Goal: Transaction & Acquisition: Purchase product/service

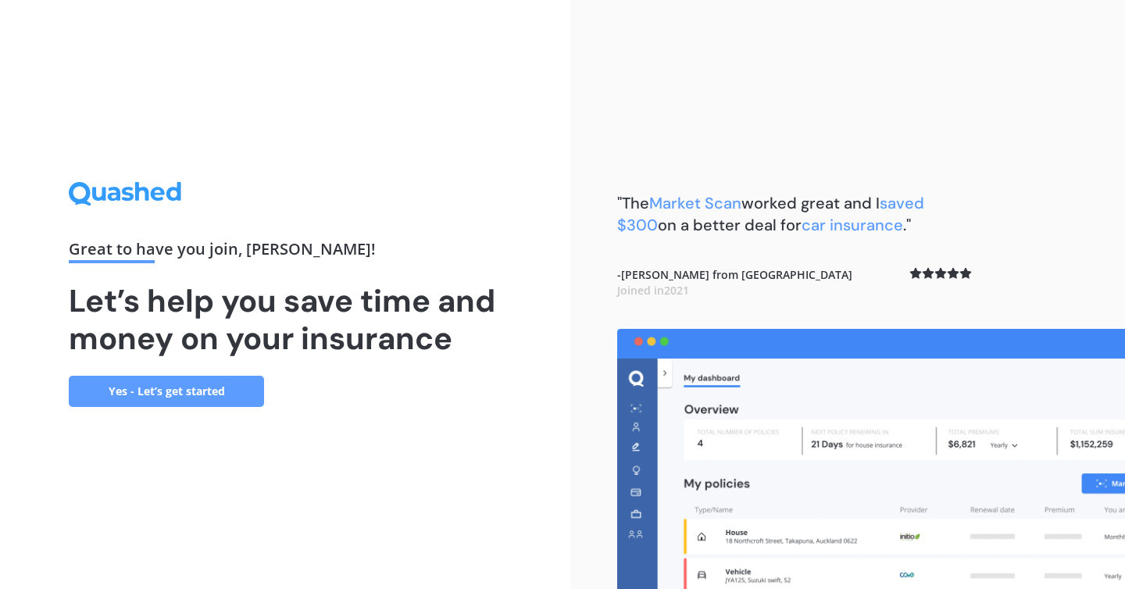
click at [189, 403] on link "Yes - Let’s get started" at bounding box center [166, 391] width 195 height 31
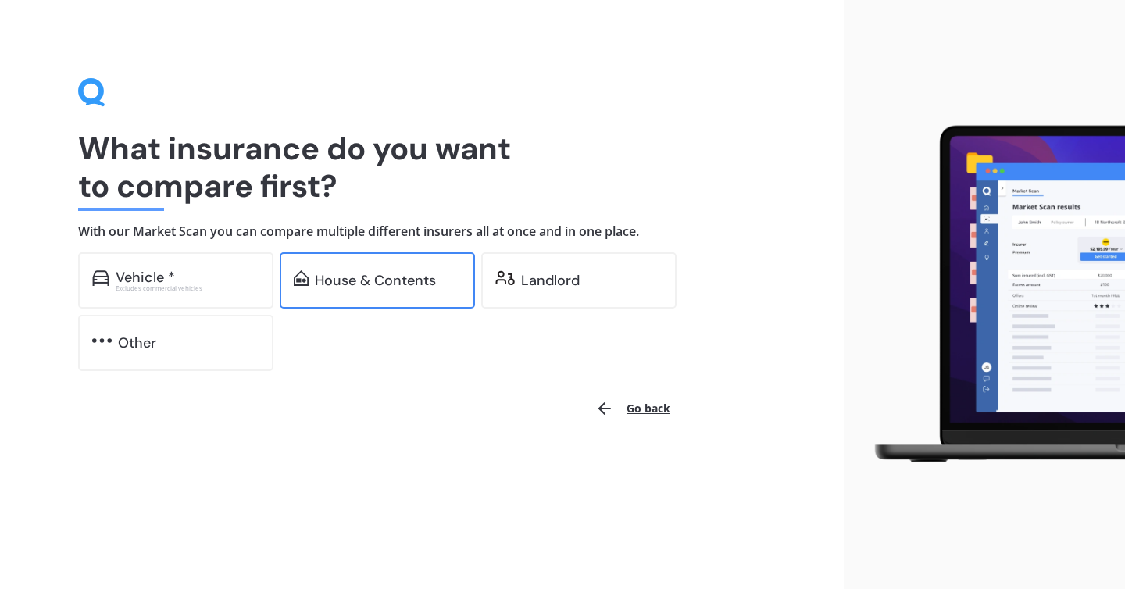
click at [367, 277] on div "House & Contents" at bounding box center [375, 281] width 121 height 16
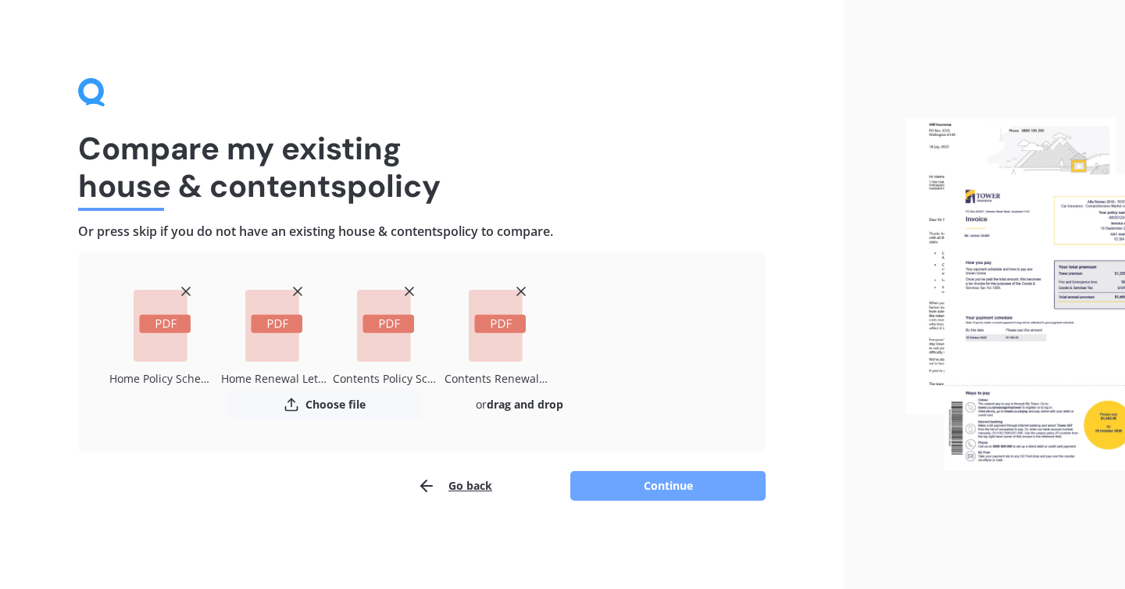
click at [673, 485] on button "Continue" at bounding box center [667, 486] width 195 height 30
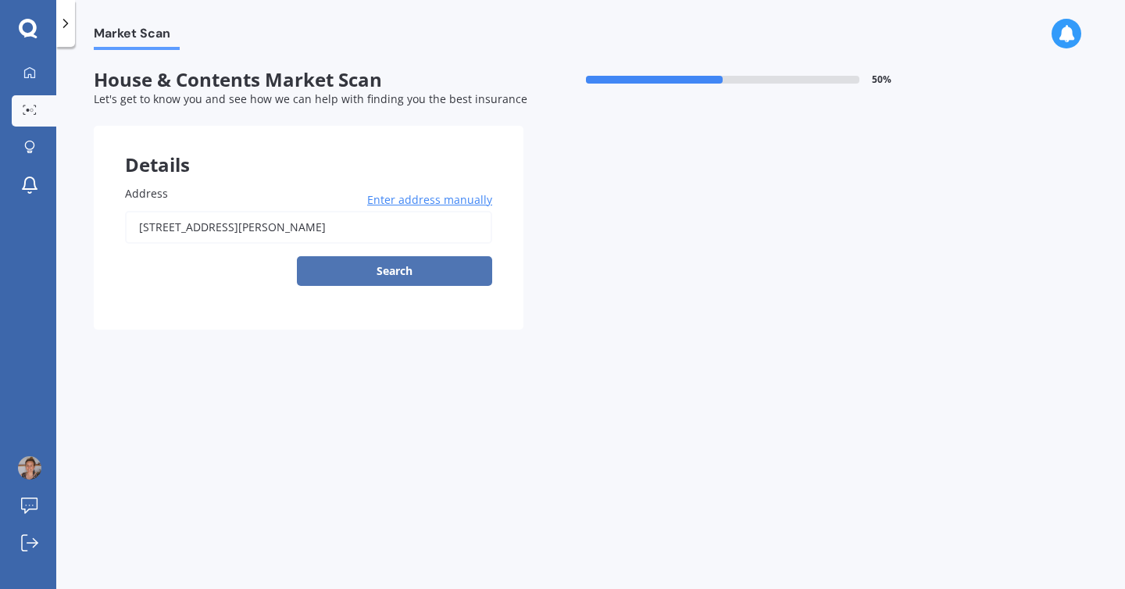
click at [402, 277] on button "Search" at bounding box center [394, 271] width 195 height 30
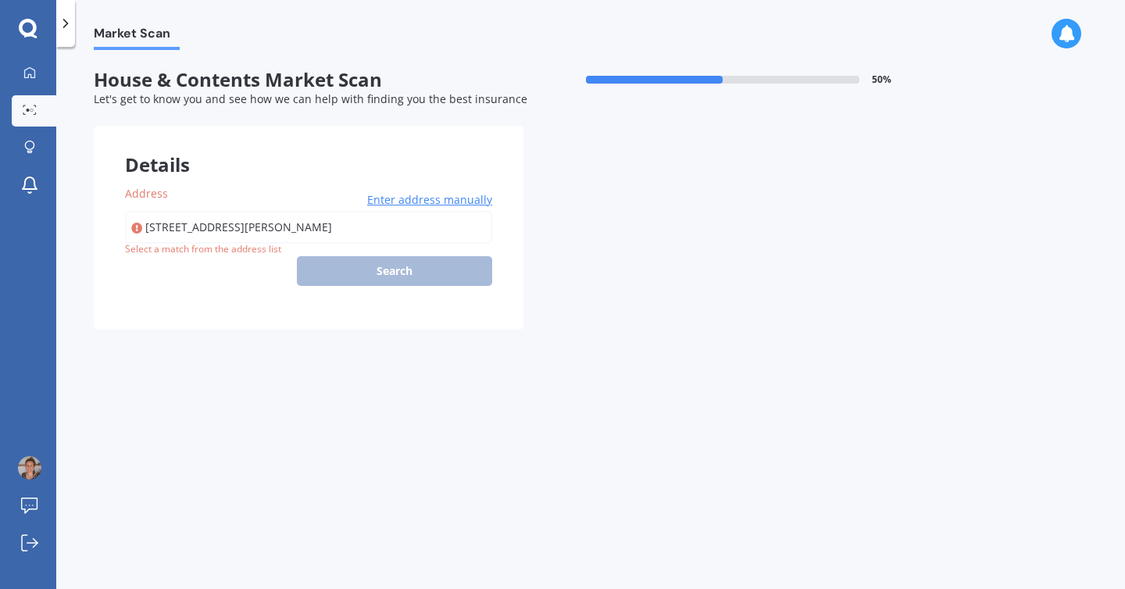
type input "[STREET_ADDRESS][PERSON_NAME]"
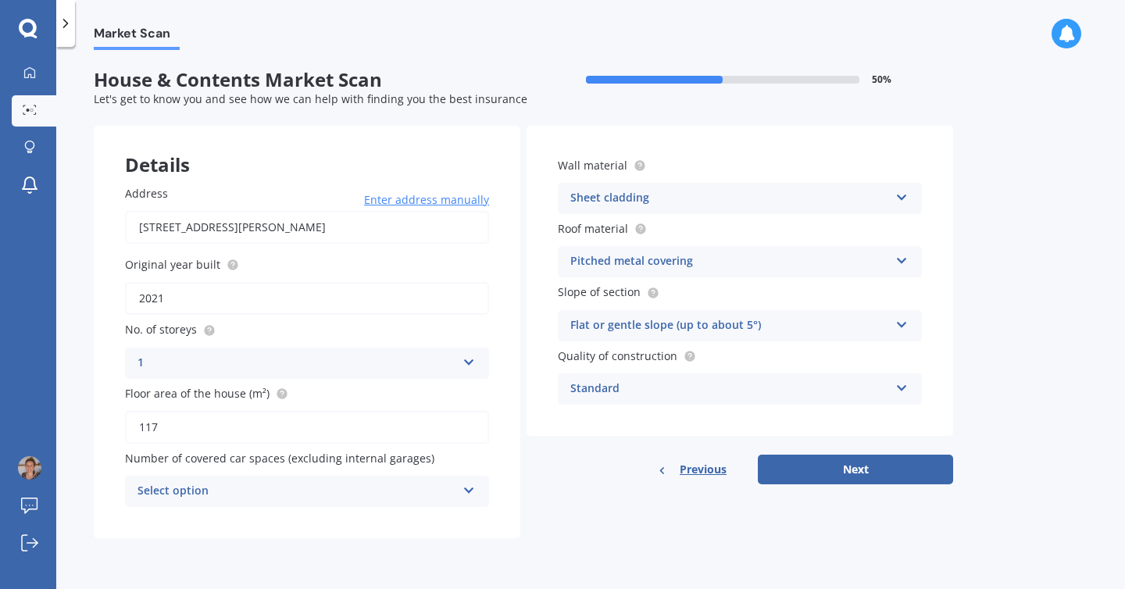
click at [185, 298] on input "2021" at bounding box center [307, 298] width 364 height 33
type input "2014"
click at [172, 427] on input "117" at bounding box center [307, 427] width 364 height 33
click at [458, 491] on div "Select option 0 1 2 3 4 5+" at bounding box center [307, 491] width 364 height 31
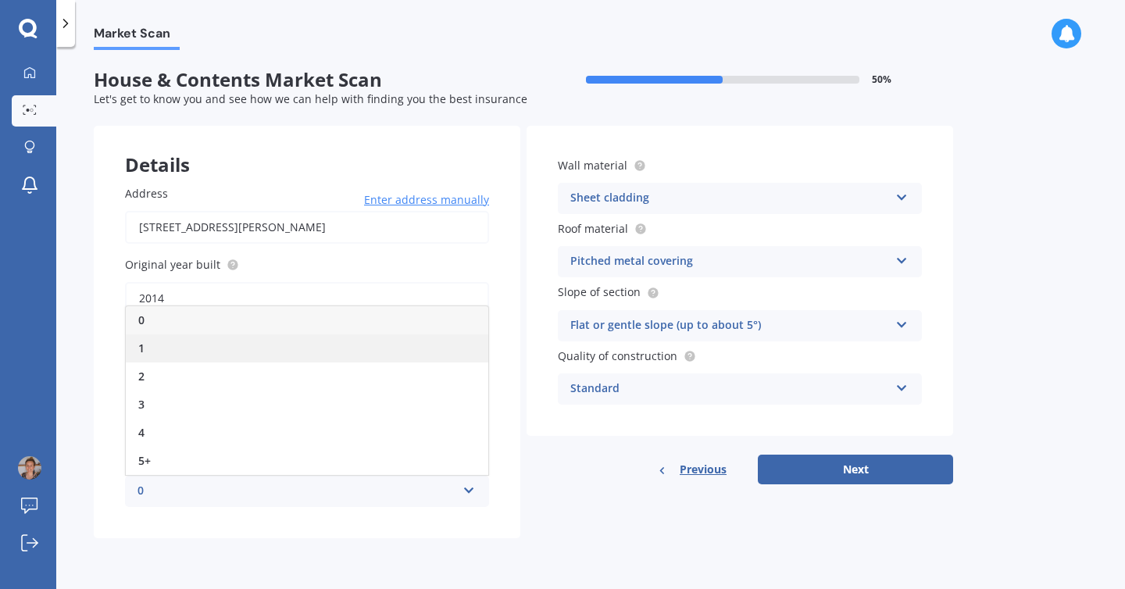
click at [256, 340] on div "1" at bounding box center [307, 348] width 363 height 28
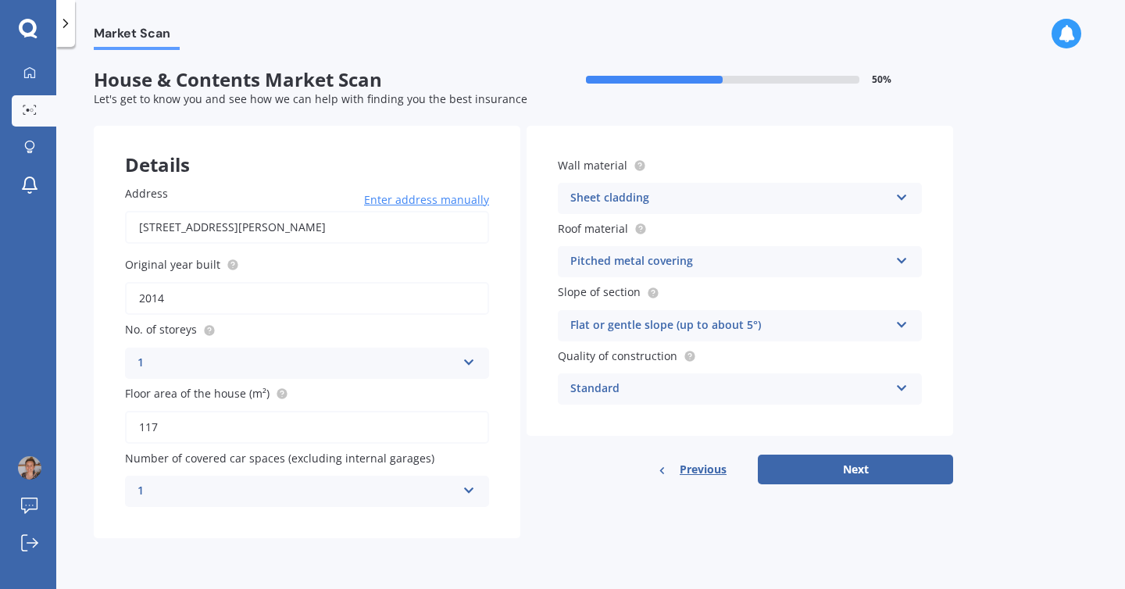
click at [181, 429] on input "117" at bounding box center [307, 427] width 364 height 33
type input "1"
type input "80"
click at [81, 377] on div "Market Scan House & Contents Market Scan 50 % Let's get to know you and see how…" at bounding box center [590, 321] width 1069 height 542
click at [855, 473] on button "Next" at bounding box center [855, 470] width 195 height 30
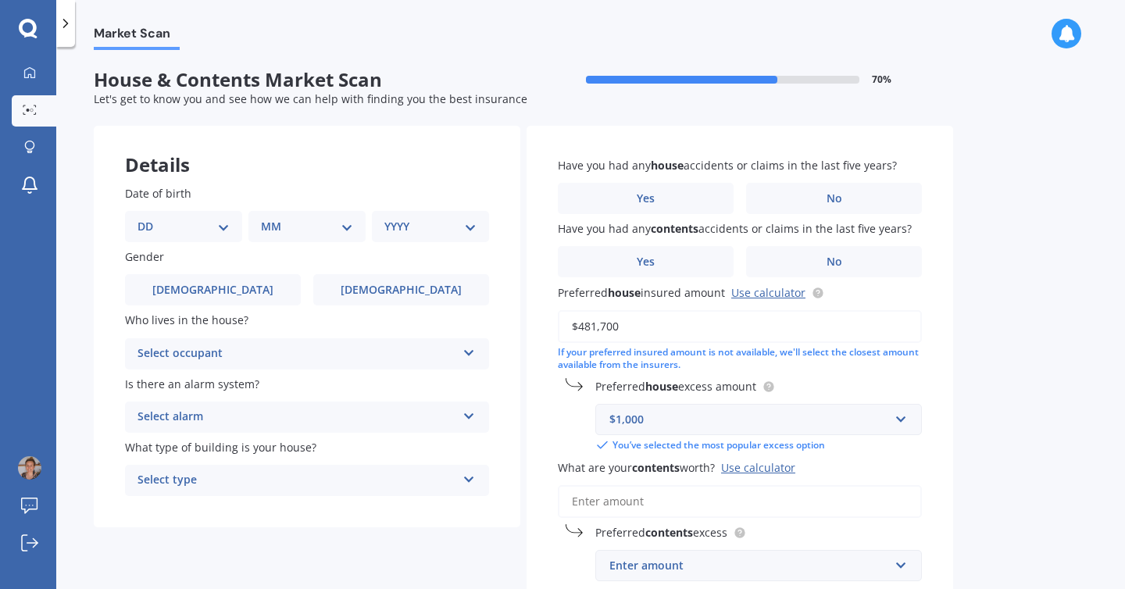
click at [219, 230] on select "DD 01 02 03 04 05 06 07 08 09 10 11 12 13 14 15 16 17 18 19 20 21 22 23 24 25 2…" at bounding box center [184, 226] width 92 height 17
select select "20"
click at [150, 218] on select "DD 01 02 03 04 05 06 07 08 09 10 11 12 13 14 15 16 17 18 19 20 21 22 23 24 25 2…" at bounding box center [184, 226] width 92 height 17
click at [331, 228] on select "MM 01 02 03 04 05 06 07 08 09 10 11 12" at bounding box center [310, 226] width 86 height 17
click at [263, 150] on div "Details" at bounding box center [307, 149] width 427 height 47
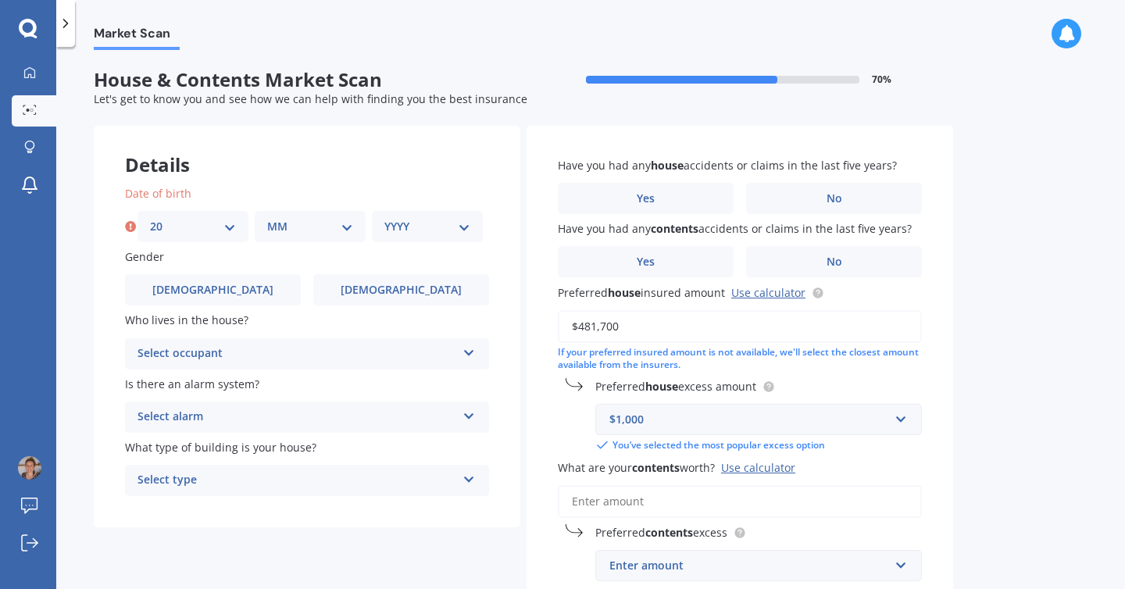
click at [130, 227] on icon at bounding box center [130, 227] width 11 height 16
click at [179, 230] on select "DD 01 02 03 04 05 06 07 08 09 10 11 12 13 14 15 16 17 18 19 20 21 22 23 24 25 2…" at bounding box center [193, 226] width 86 height 17
click at [150, 218] on select "DD 01 02 03 04 05 06 07 08 09 10 11 12 13 14 15 16 17 18 19 20 21 22 23 24 25 2…" at bounding box center [193, 226] width 86 height 17
click at [294, 231] on select "MM 01 02 03 04 05 06 07 08 09 10 11 12" at bounding box center [310, 226] width 86 height 17
select select "10"
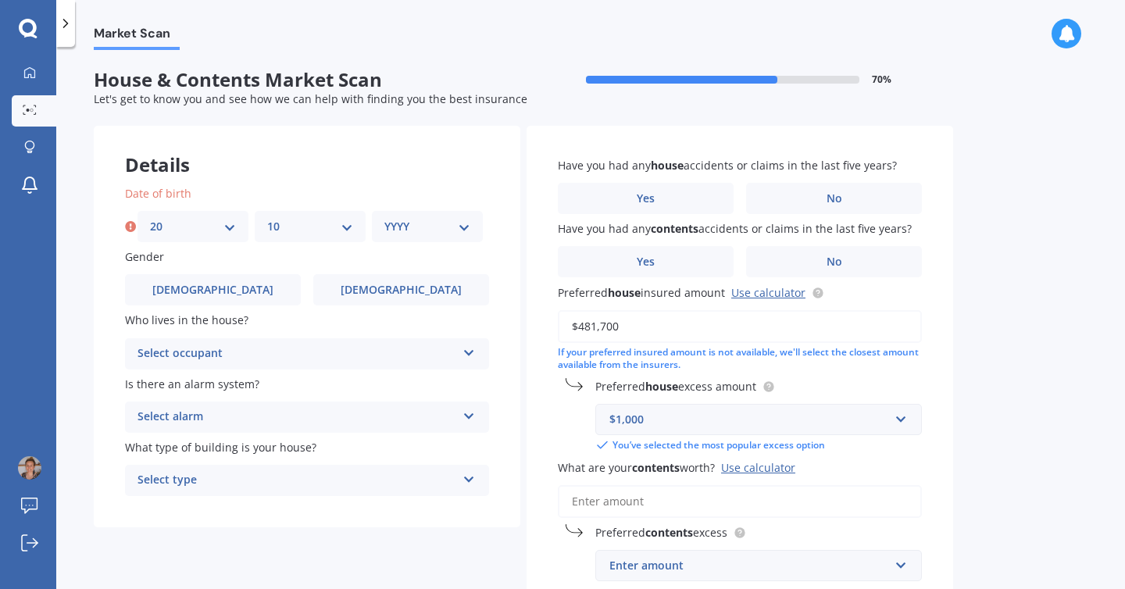
click at [267, 218] on select "MM 01 02 03 04 05 06 07 08 09 10 11 12" at bounding box center [310, 226] width 86 height 17
click at [431, 224] on select "YYYY 2009 2008 2007 2006 2005 2004 2003 2002 2001 2000 1999 1998 1997 1996 1995…" at bounding box center [427, 226] width 86 height 17
select select "1985"
click at [384, 218] on select "YYYY 2009 2008 2007 2006 2005 2004 2003 2002 2001 2000 1999 1998 1997 1996 1995…" at bounding box center [427, 226] width 86 height 17
click at [372, 294] on label "[DEMOGRAPHIC_DATA]" at bounding box center [401, 289] width 176 height 31
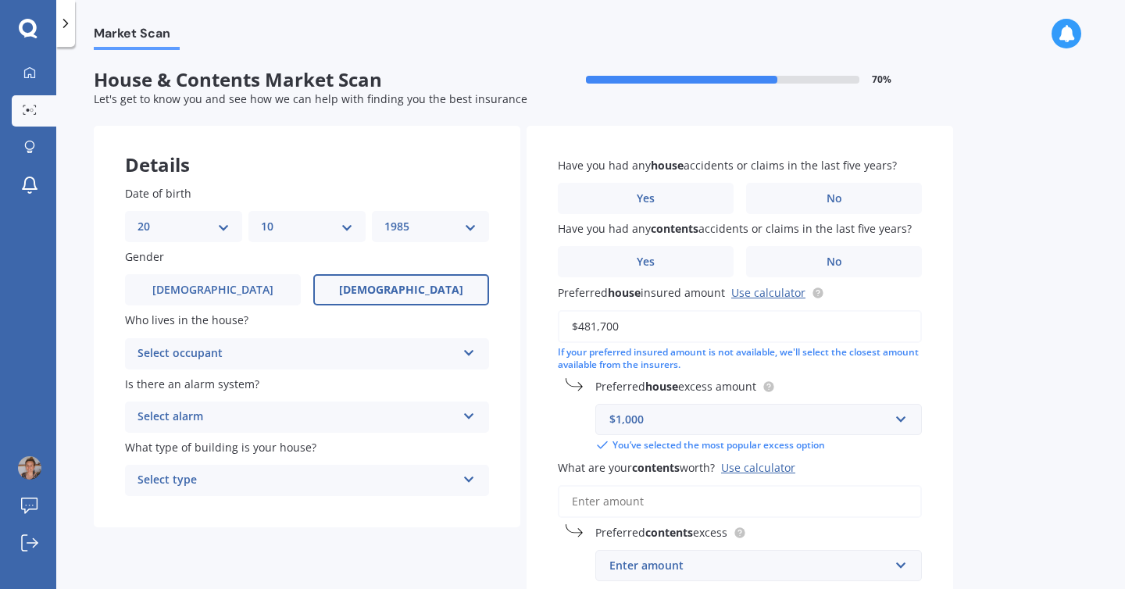
click at [0, 0] on input "[DEMOGRAPHIC_DATA]" at bounding box center [0, 0] width 0 height 0
click at [364, 363] on div "Select occupant" at bounding box center [297, 354] width 319 height 19
click at [338, 383] on div "Owner" at bounding box center [307, 384] width 363 height 28
click at [350, 419] on div "Select alarm" at bounding box center [297, 417] width 319 height 19
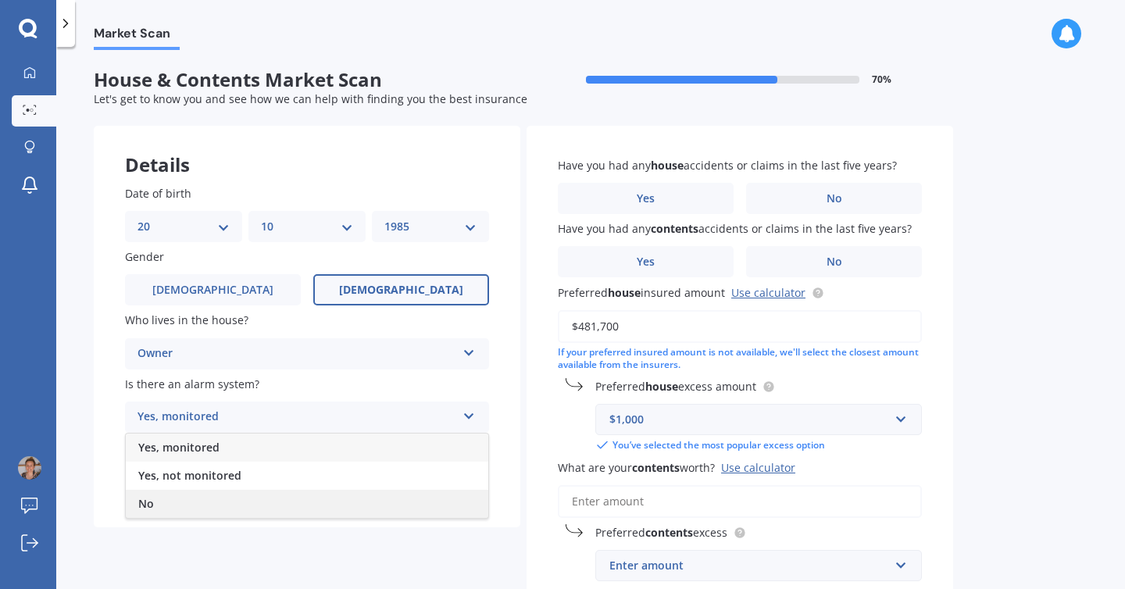
click at [290, 500] on div "No" at bounding box center [307, 504] width 363 height 28
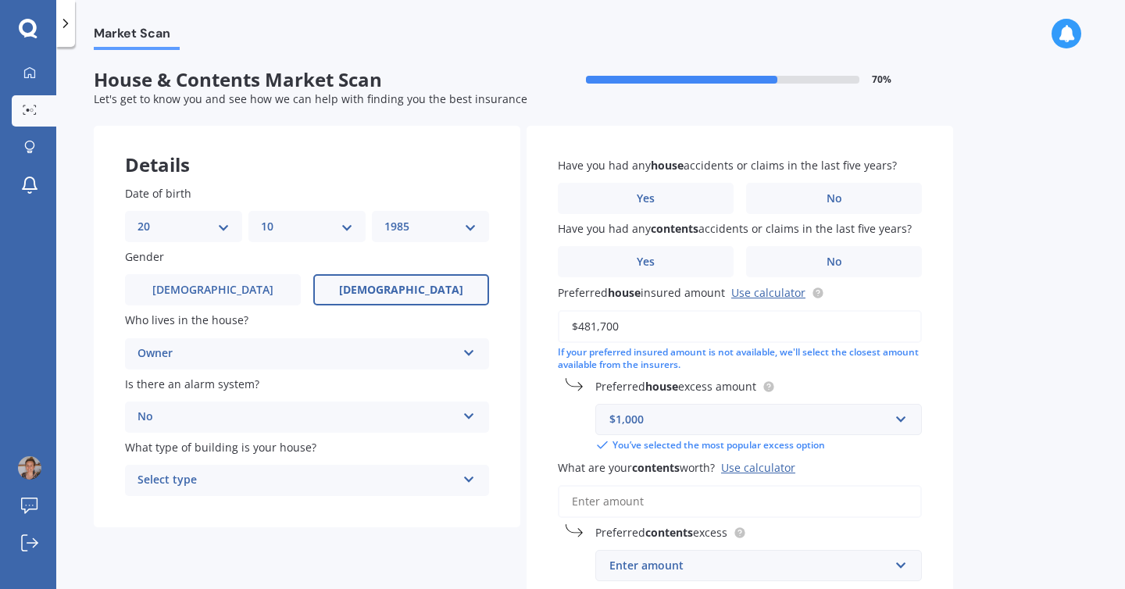
click at [324, 490] on div "Select type" at bounding box center [297, 480] width 319 height 19
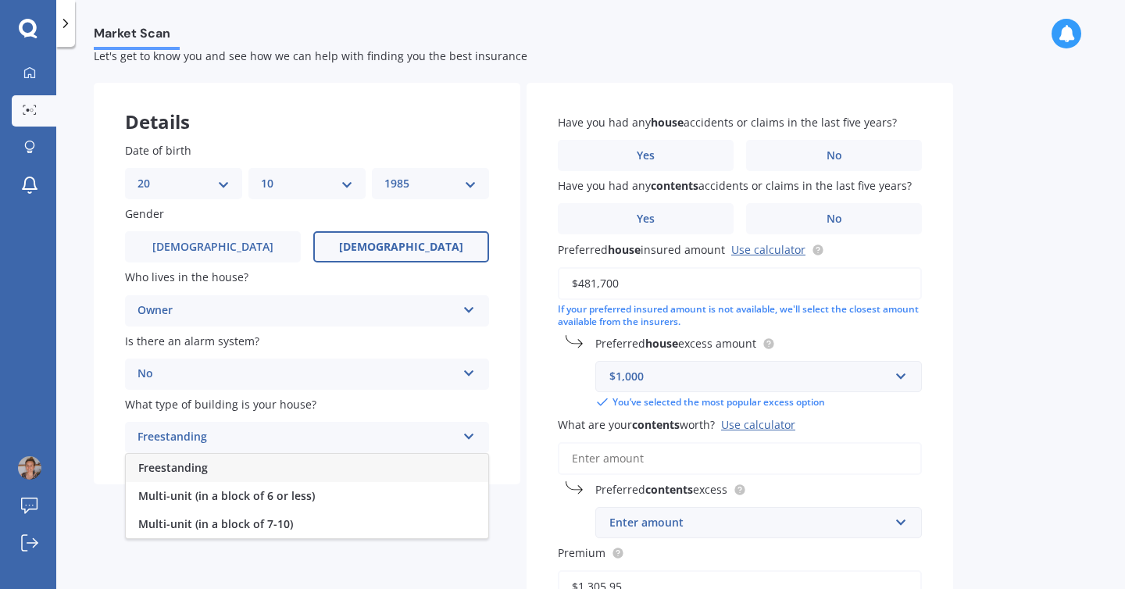
scroll to position [48, 0]
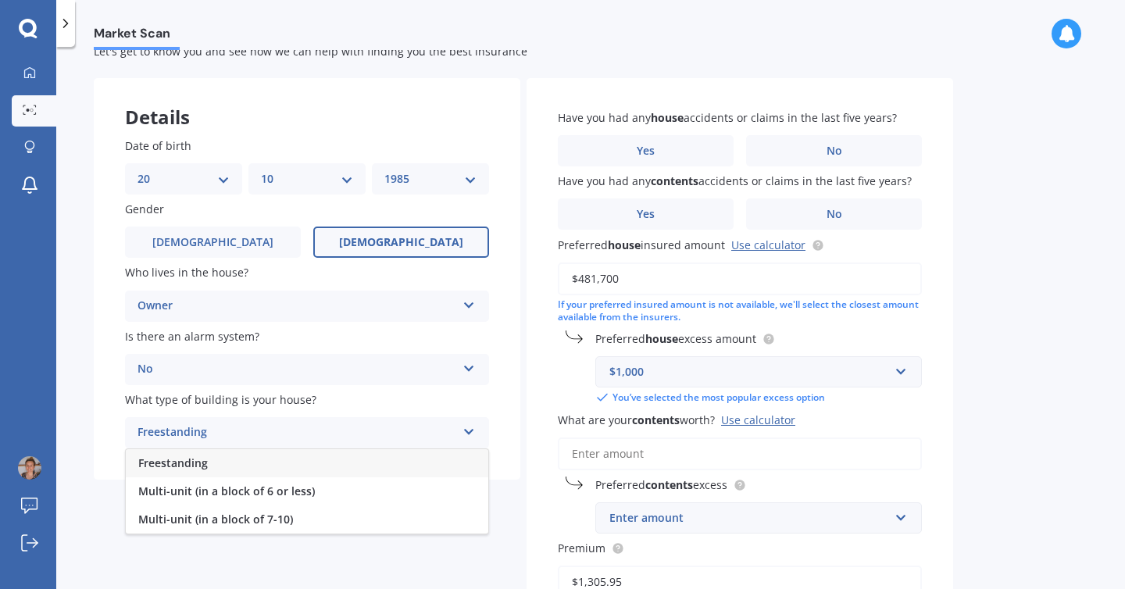
click at [266, 461] on div "Freestanding" at bounding box center [307, 463] width 363 height 28
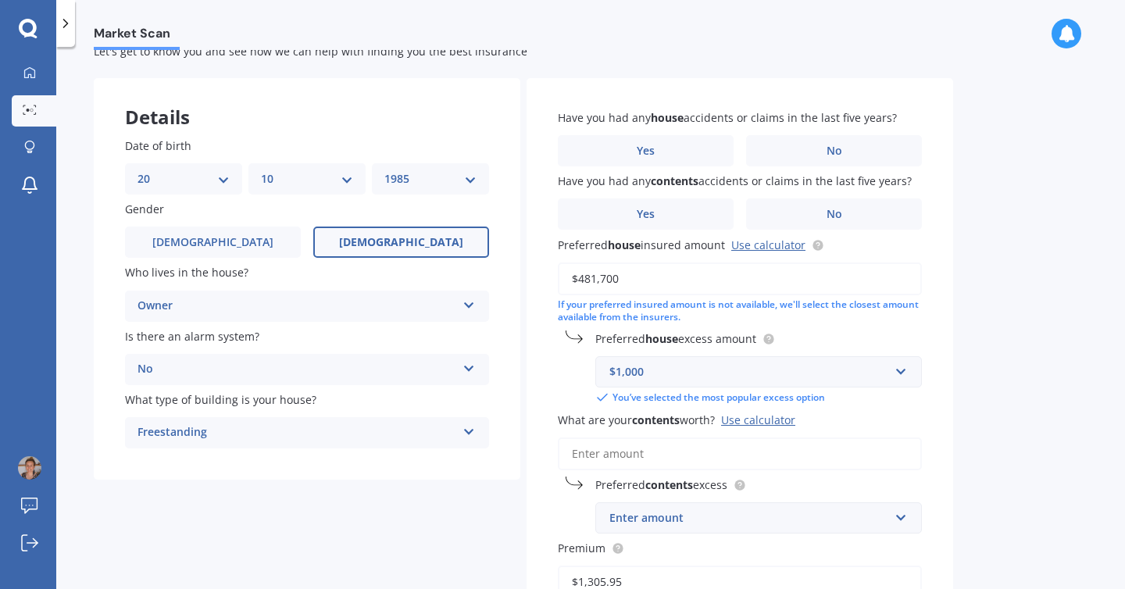
scroll to position [63, 0]
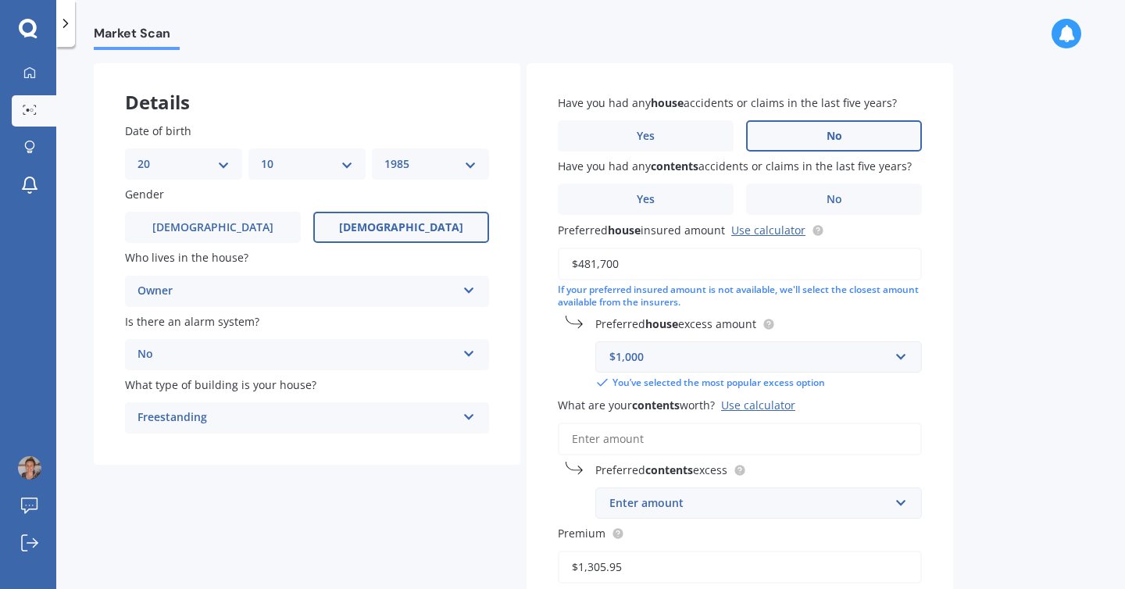
click at [824, 138] on label "No" at bounding box center [834, 135] width 176 height 31
click at [0, 0] on input "No" at bounding box center [0, 0] width 0 height 0
click at [830, 188] on label "No" at bounding box center [834, 199] width 176 height 31
click at [0, 0] on input "No" at bounding box center [0, 0] width 0 height 0
click at [677, 267] on input "$481,700" at bounding box center [740, 264] width 364 height 33
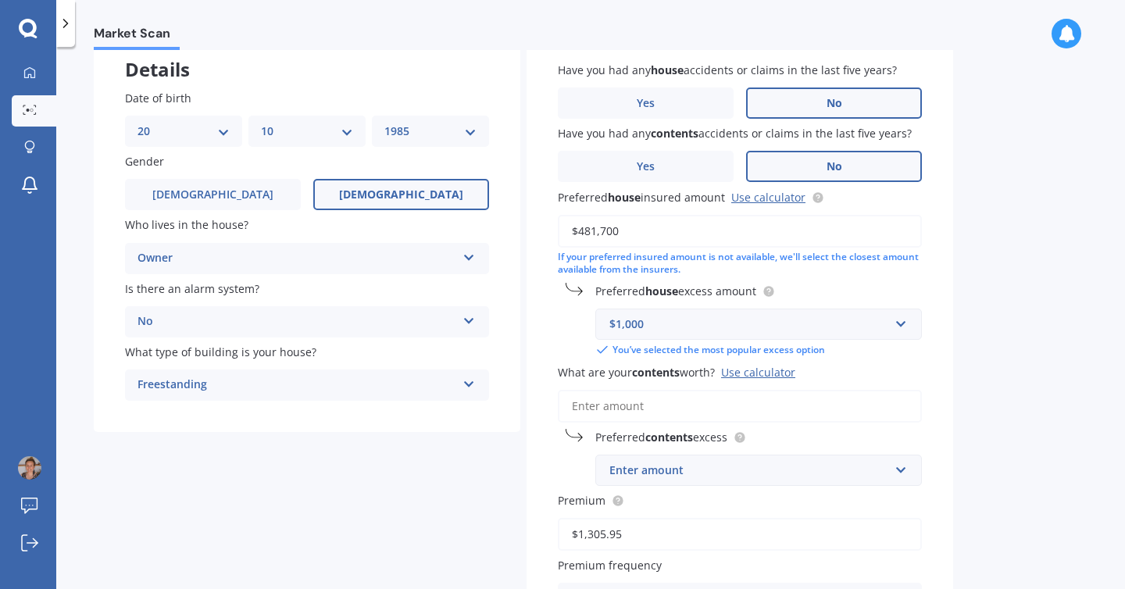
scroll to position [96, 0]
click at [903, 329] on input "text" at bounding box center [753, 324] width 313 height 30
click at [942, 327] on div "Have you had any house accidents or claims in the last five years? Yes No Have …" at bounding box center [740, 369] width 427 height 679
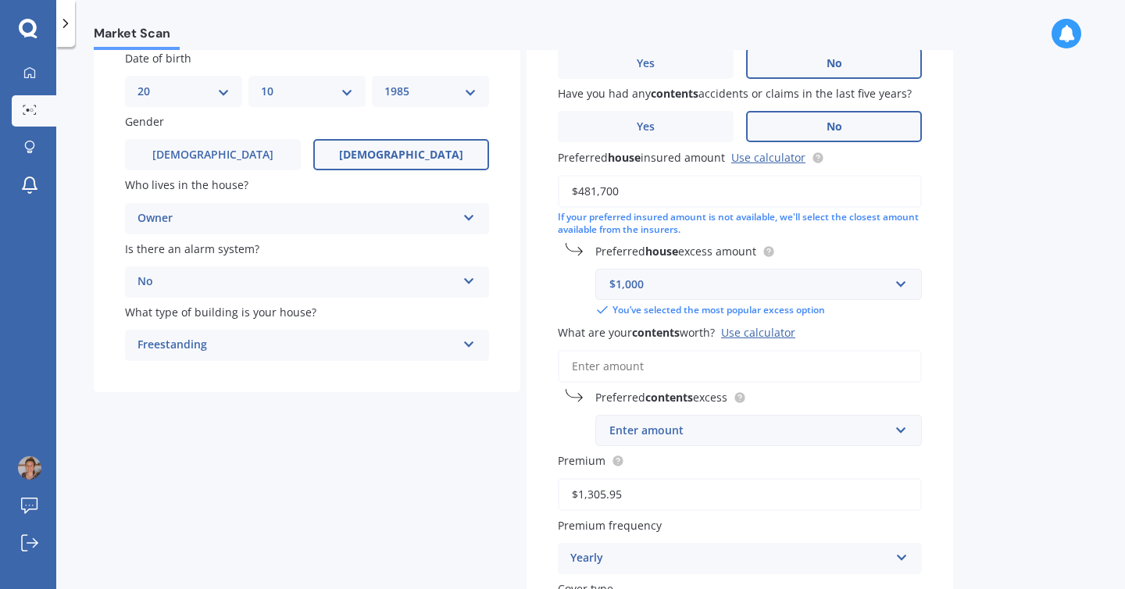
scroll to position [137, 0]
click at [832, 429] on div "Enter amount" at bounding box center [749, 428] width 280 height 17
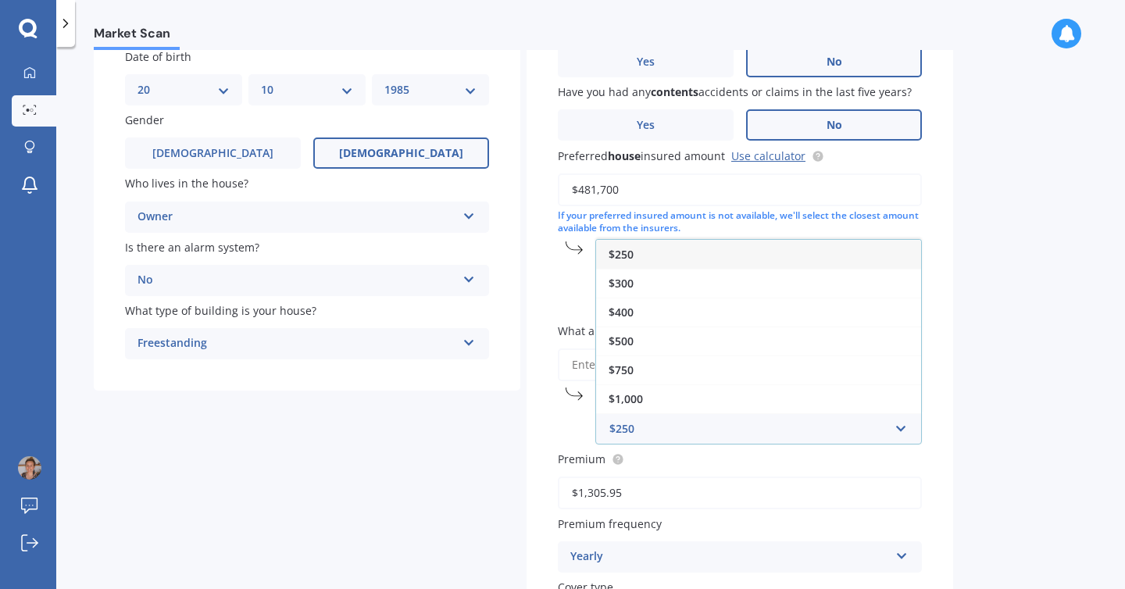
click at [954, 367] on div "Market Scan House & Contents Market Scan 70 % Let's get to know you and see how…" at bounding box center [590, 321] width 1069 height 542
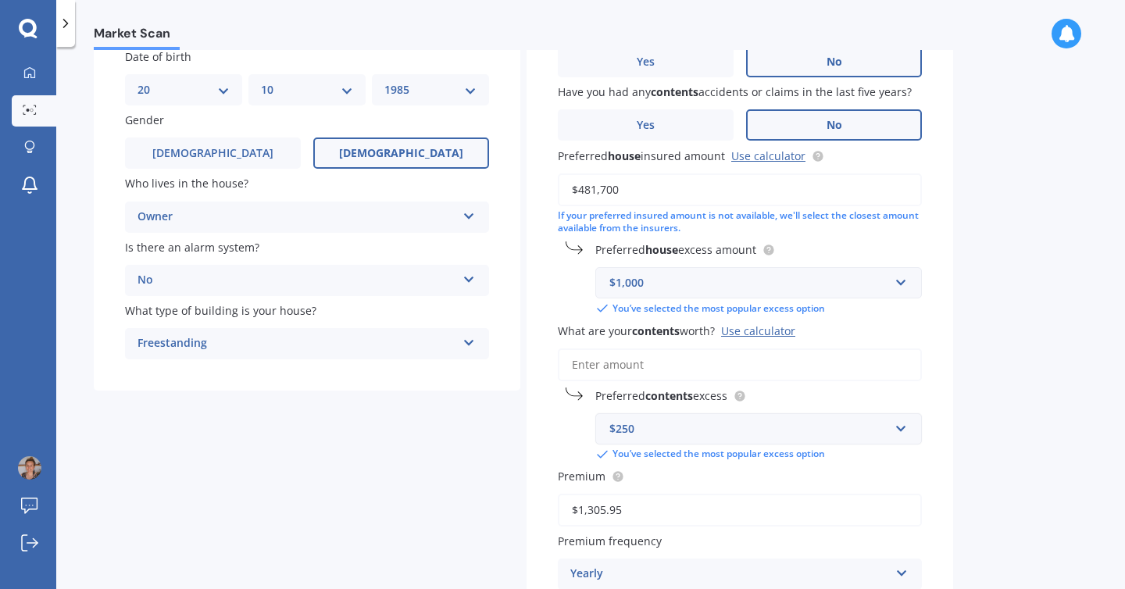
click at [642, 367] on input "What are your contents worth? Use calculator" at bounding box center [740, 364] width 364 height 33
paste input "$111,900"
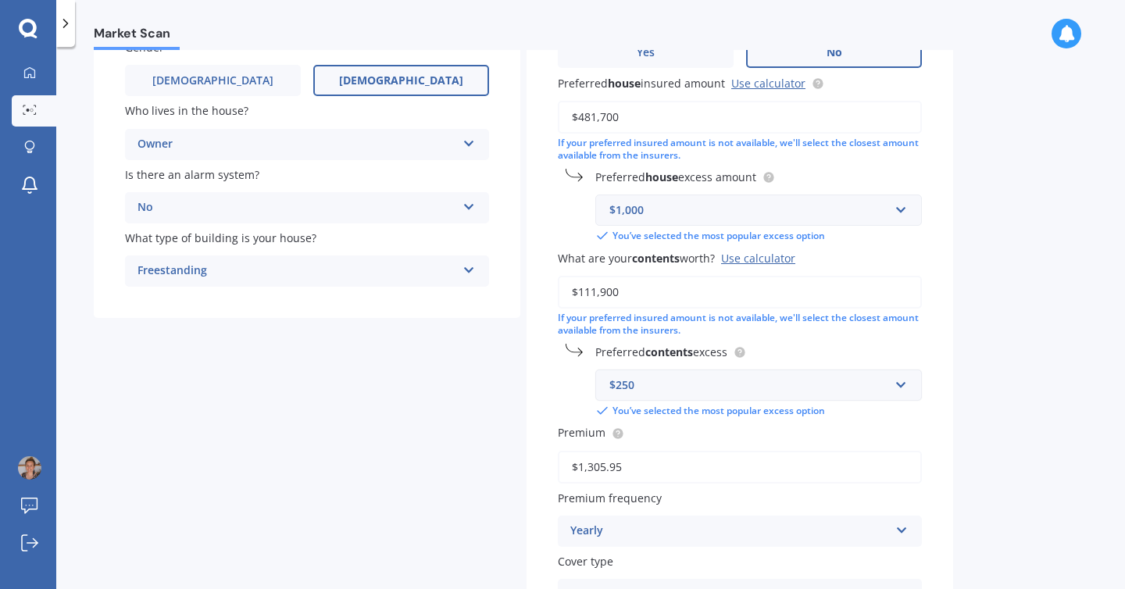
scroll to position [221, 0]
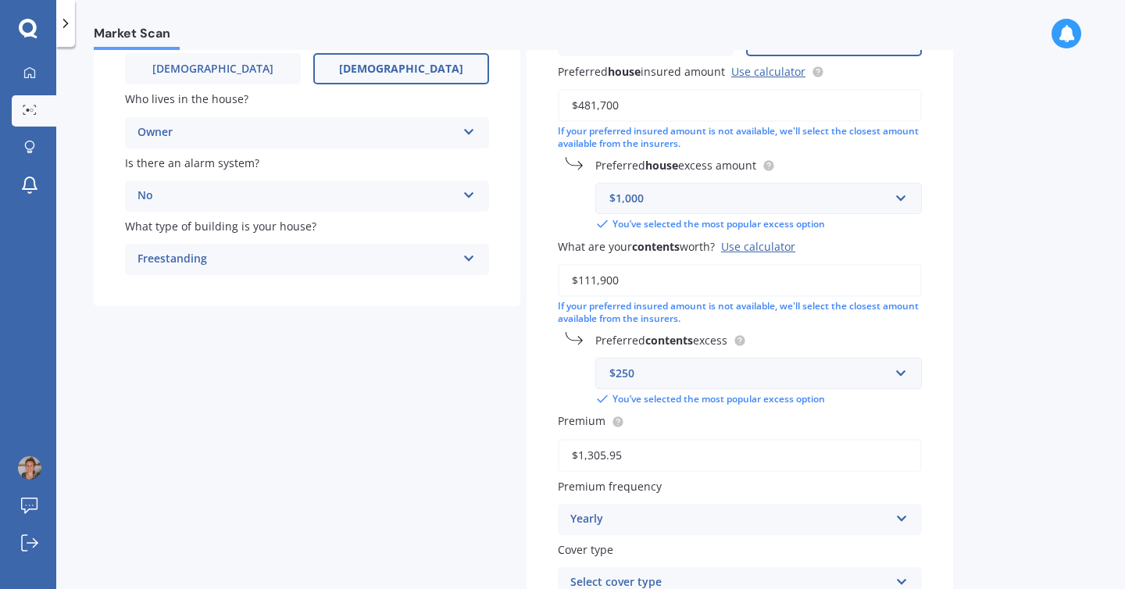
type input "$111,900"
click at [898, 376] on input "text" at bounding box center [753, 374] width 313 height 30
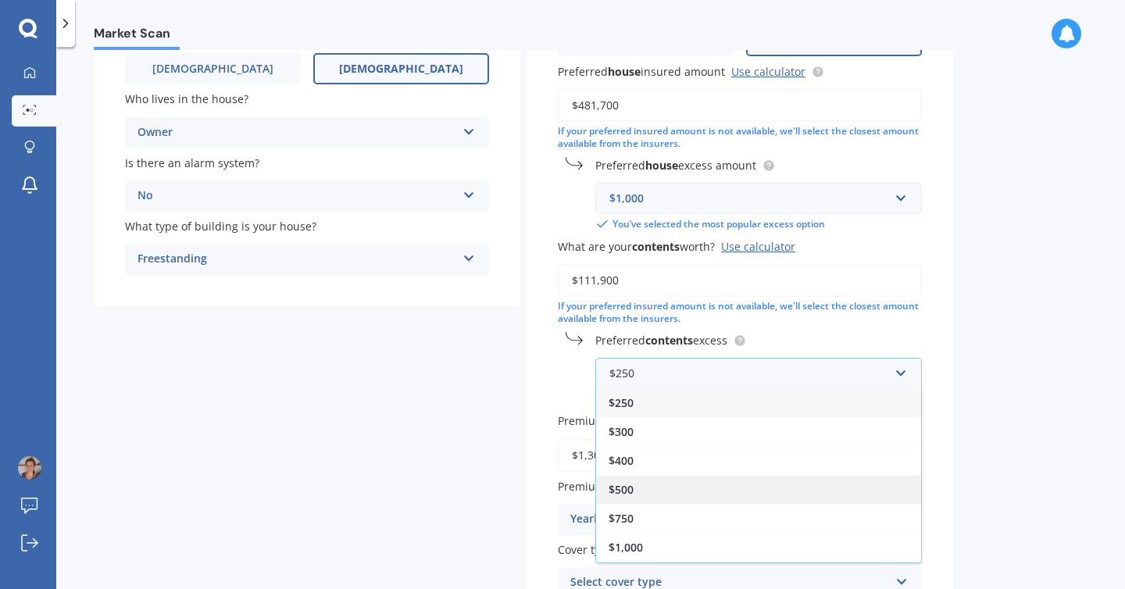
click at [700, 494] on div "$500" at bounding box center [758, 489] width 325 height 29
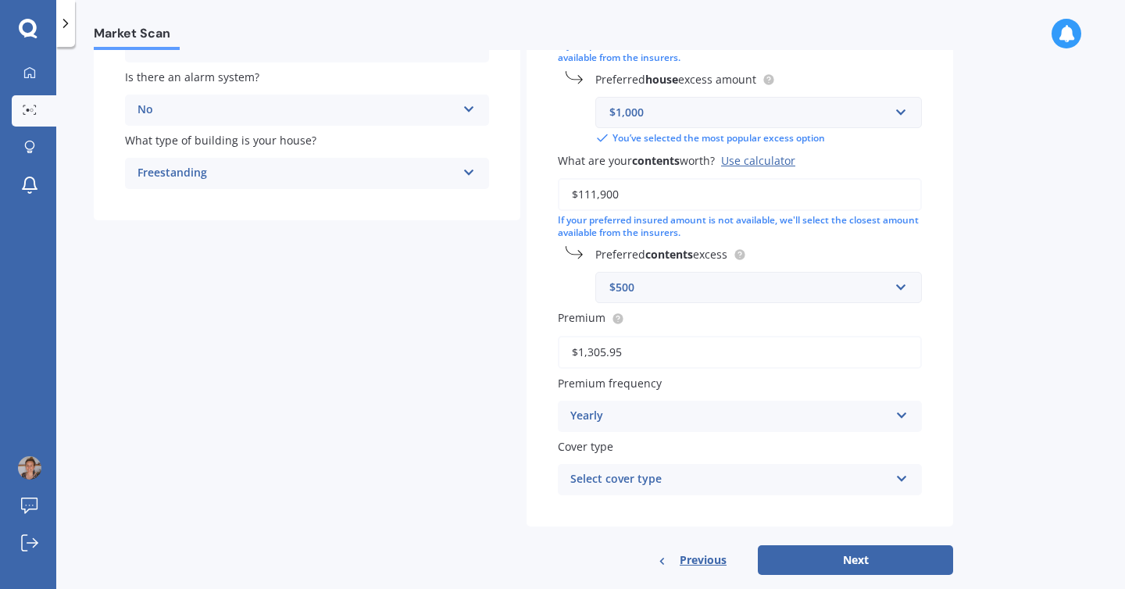
scroll to position [337, 0]
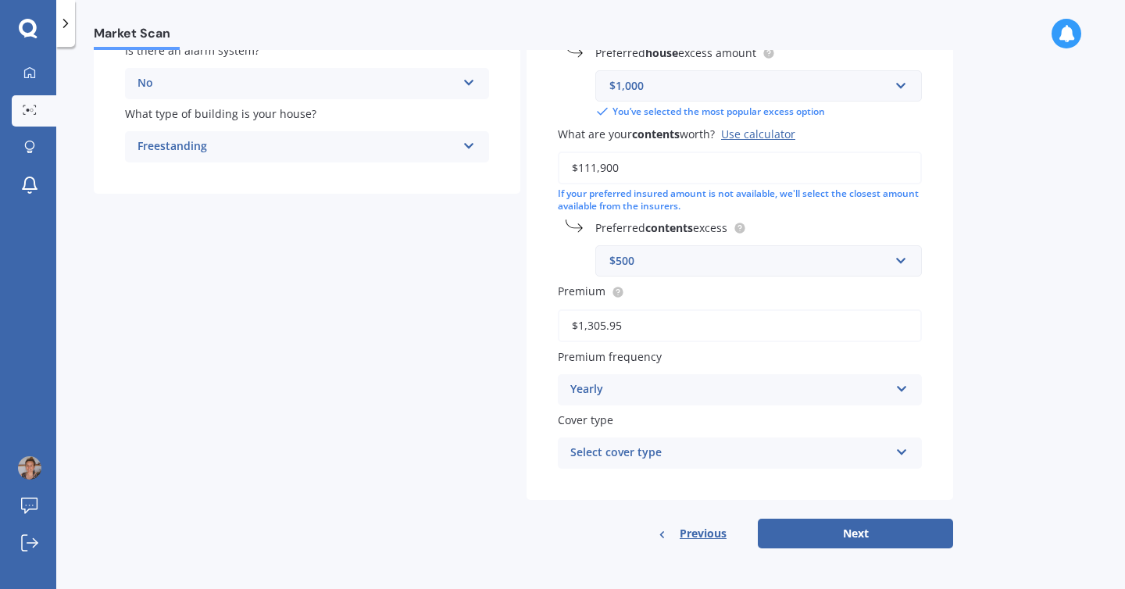
click at [689, 456] on div "Select cover type" at bounding box center [729, 453] width 319 height 19
click at [754, 481] on span "Home and Contents Insurance Package" at bounding box center [676, 483] width 210 height 15
click at [849, 532] on button "Next" at bounding box center [855, 534] width 195 height 30
select select "20"
select select "10"
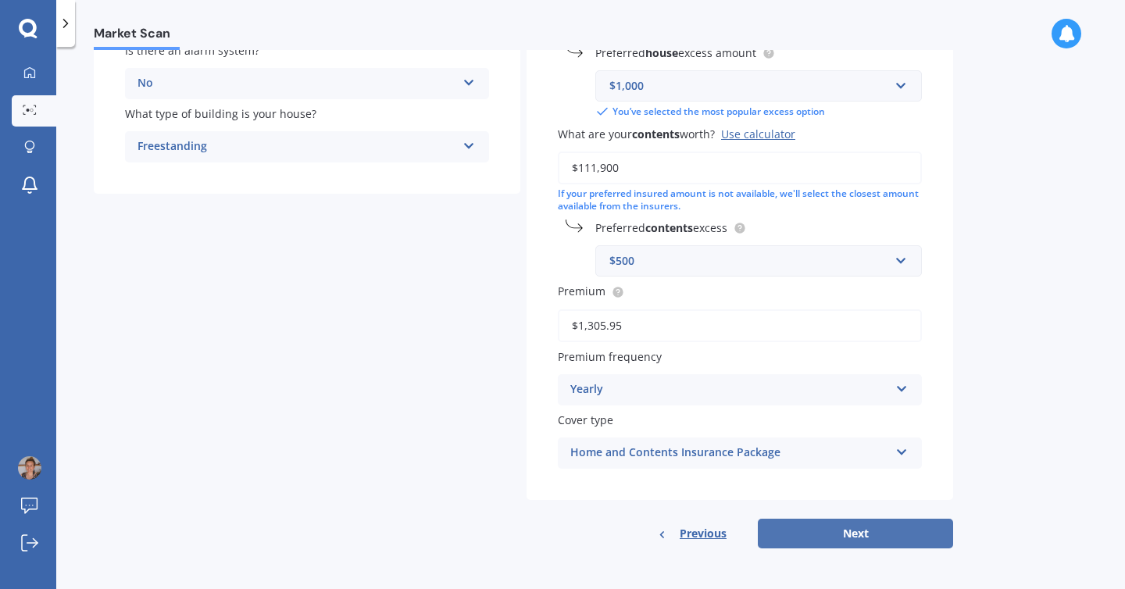
select select "1985"
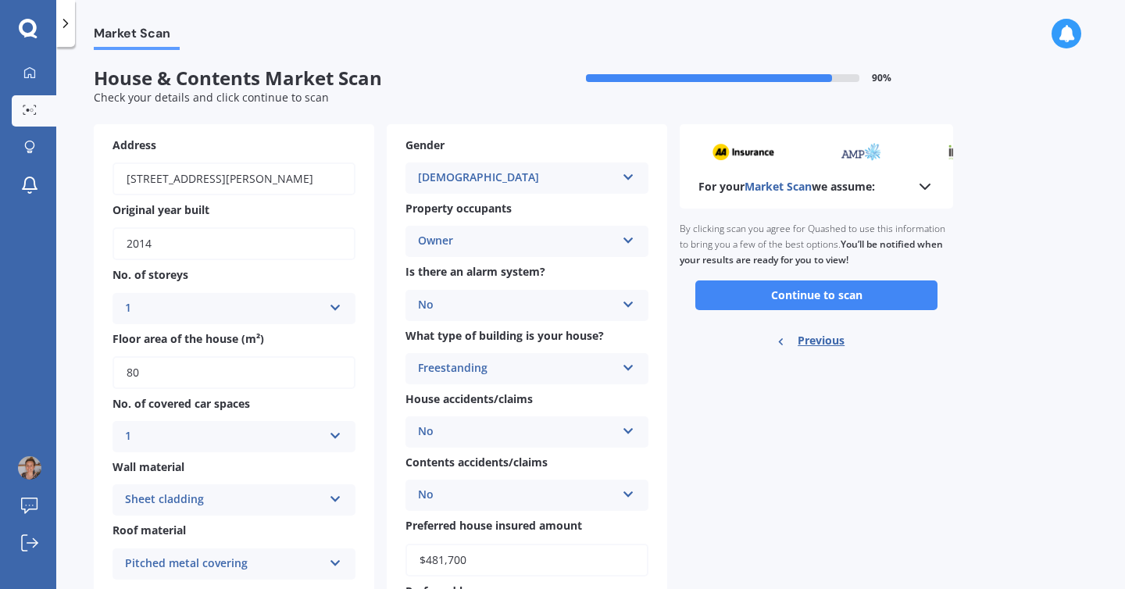
scroll to position [0, 0]
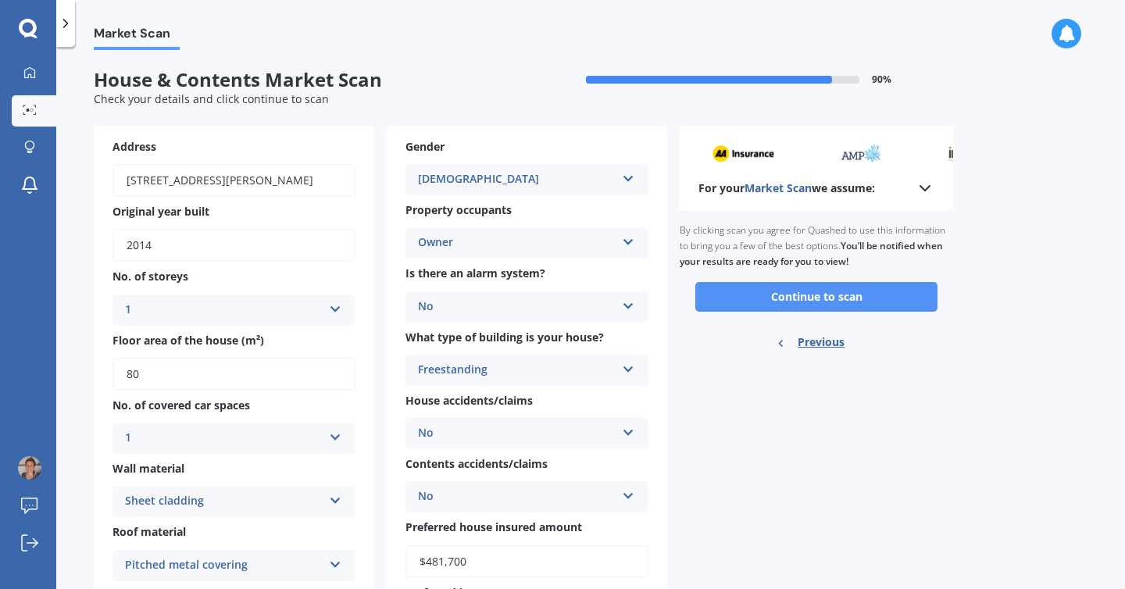
click at [817, 292] on button "Continue to scan" at bounding box center [816, 297] width 242 height 30
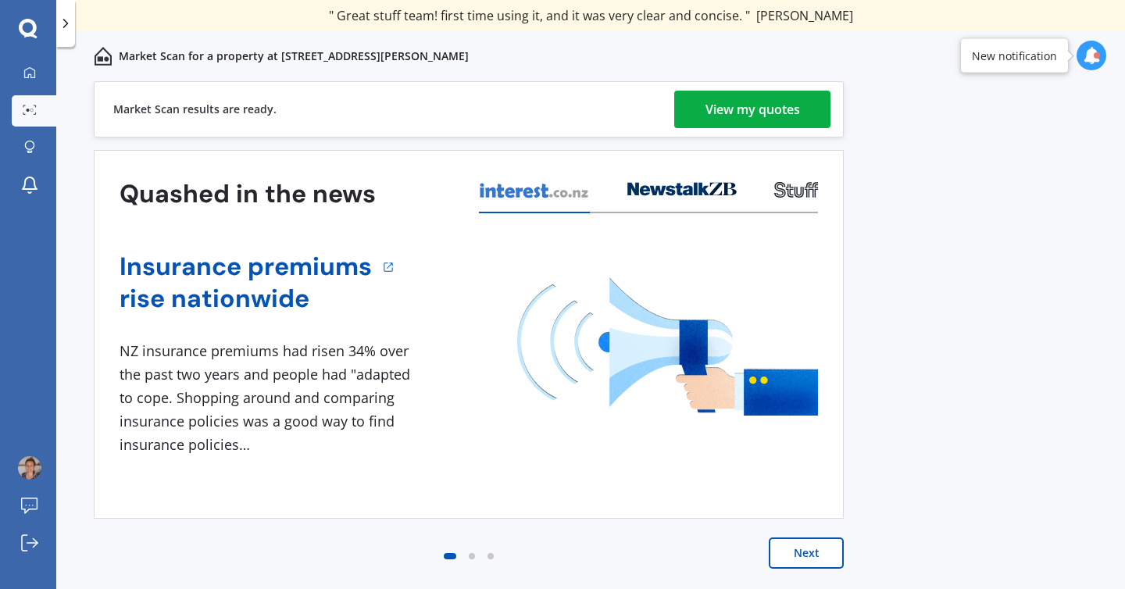
click at [806, 563] on button "Next" at bounding box center [806, 553] width 75 height 31
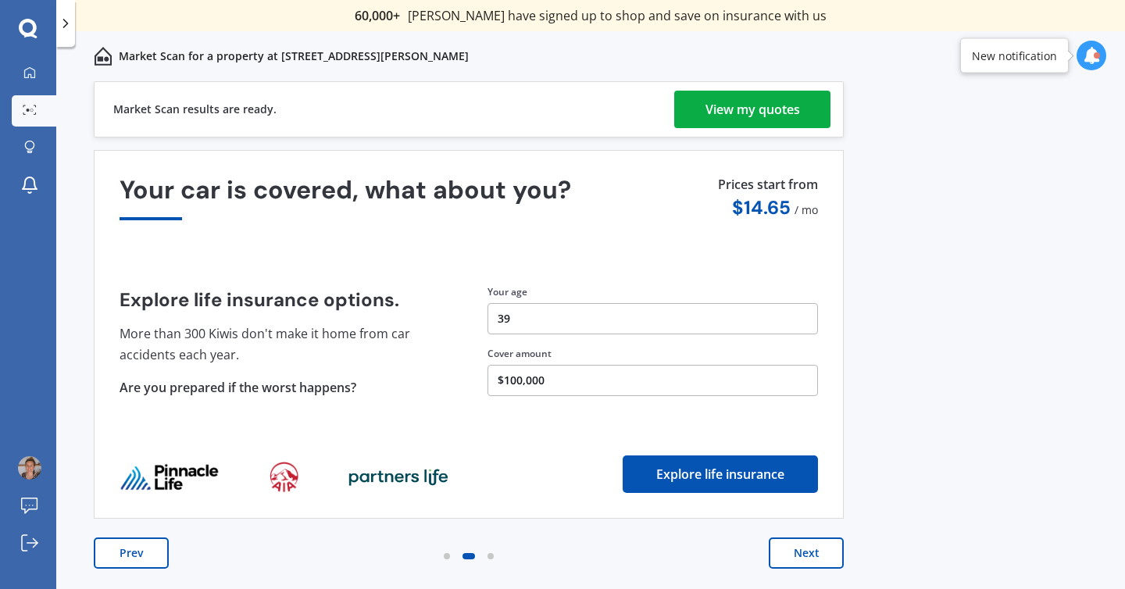
click at [806, 563] on button "Next" at bounding box center [806, 553] width 75 height 31
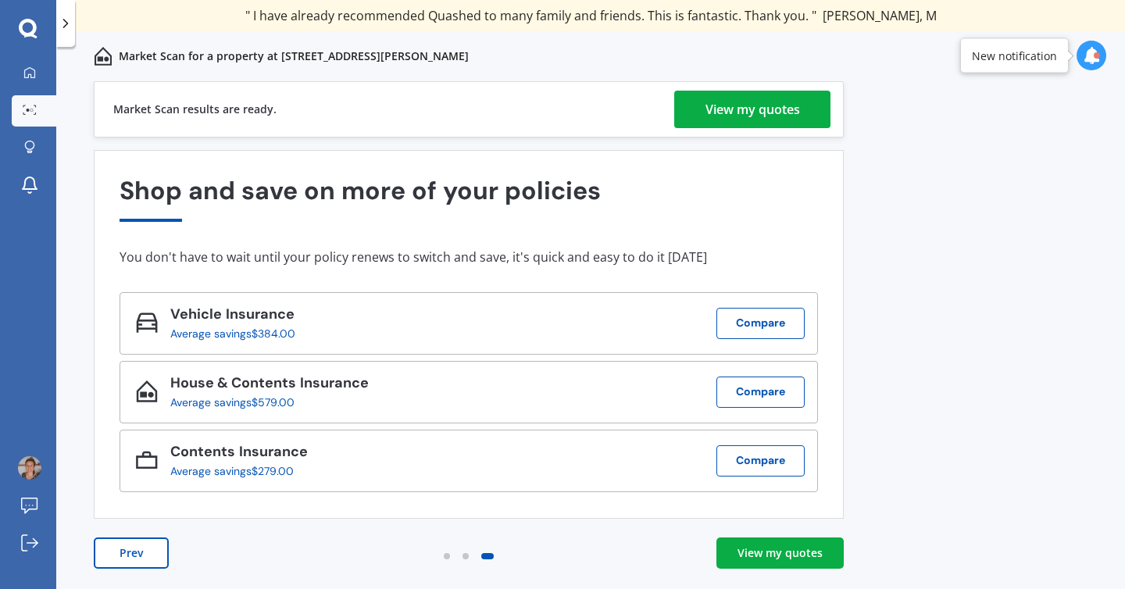
click at [792, 554] on div "View my quotes" at bounding box center [780, 553] width 85 height 16
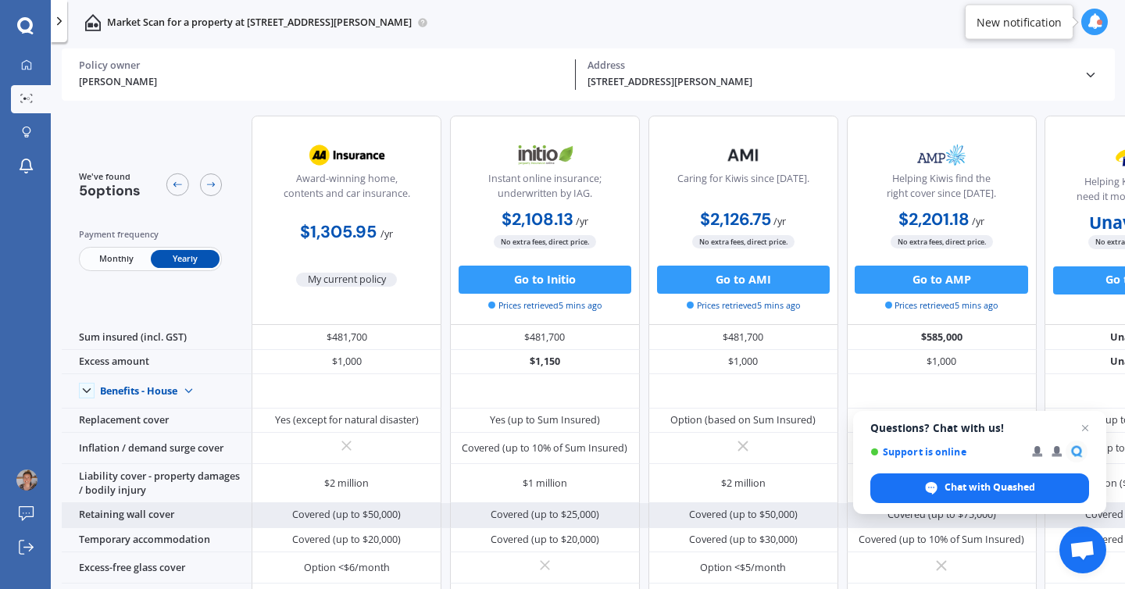
scroll to position [29, 0]
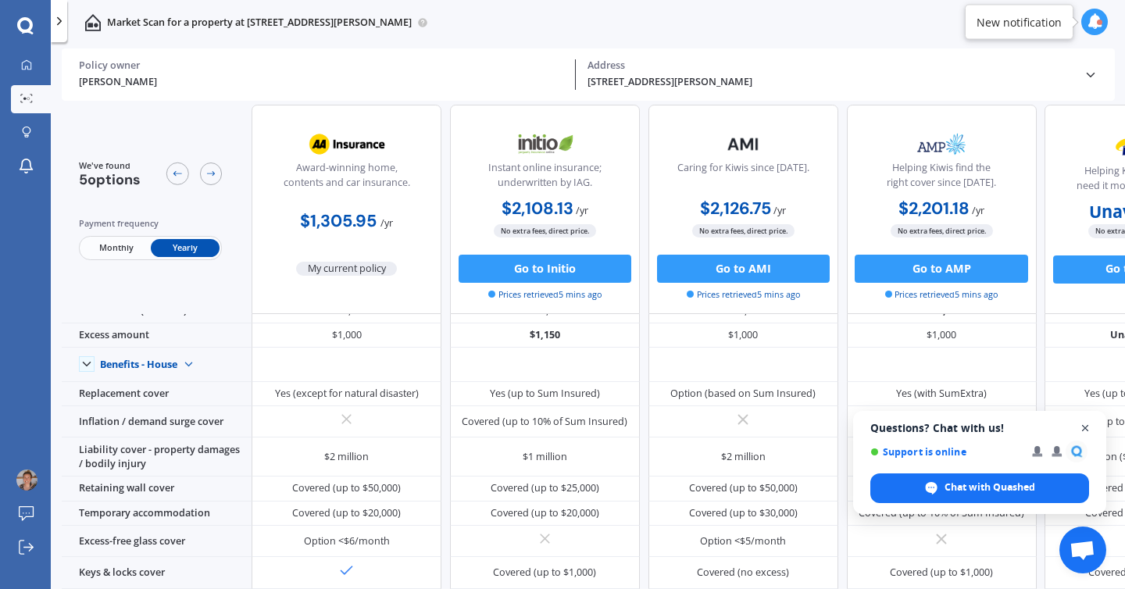
click at [1086, 423] on span "Open chat" at bounding box center [1086, 429] width 20 height 20
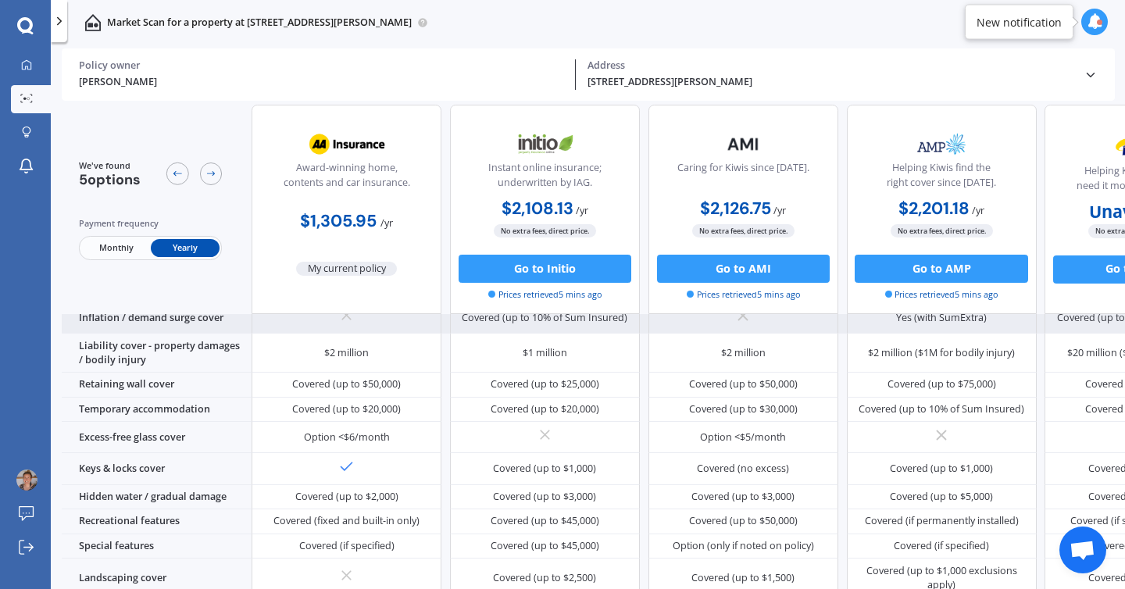
scroll to position [143, 0]
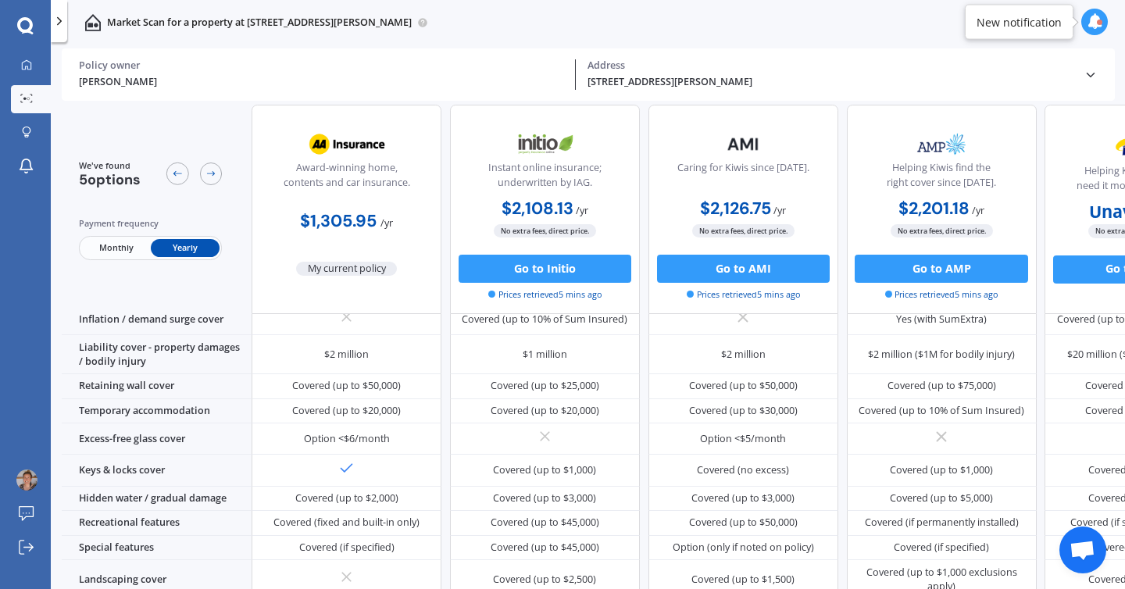
click at [1092, 80] on icon at bounding box center [1091, 75] width 14 height 14
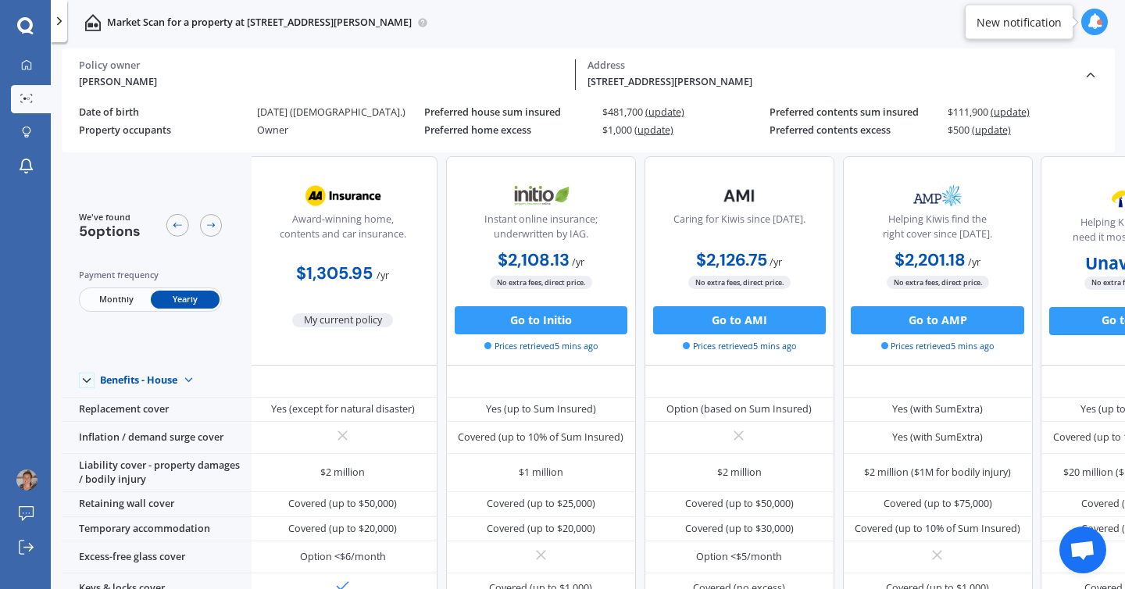
scroll to position [0, 4]
